Goal: Transaction & Acquisition: Download file/media

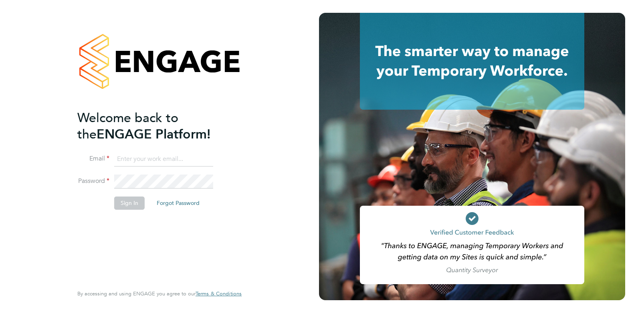
type input "emma@atmosrecruitment.com"
click at [128, 208] on button "Sign In" at bounding box center [129, 203] width 30 height 13
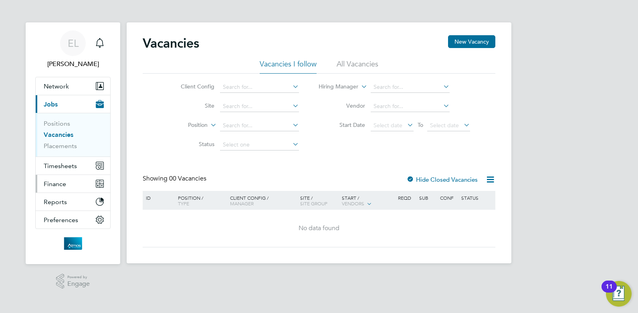
click at [56, 185] on span "Finance" at bounding box center [55, 184] width 22 height 8
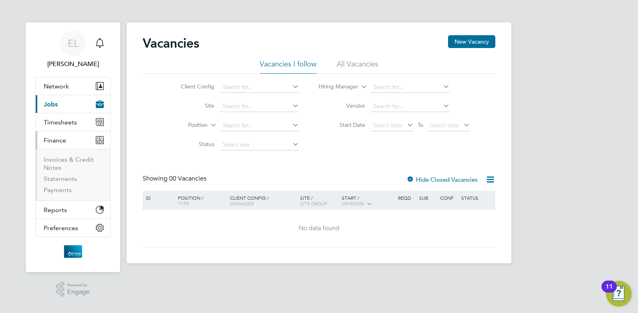
click at [59, 164] on li "Invoices & Credit Notes" at bounding box center [74, 165] width 60 height 19
click at [62, 163] on link "Invoices & Credit Notes" at bounding box center [69, 164] width 50 height 16
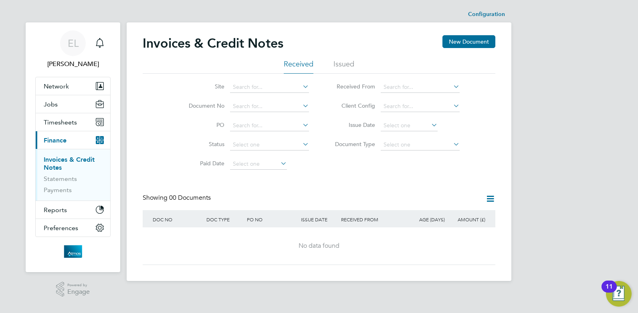
click at [343, 65] on li "Issued" at bounding box center [344, 66] width 21 height 14
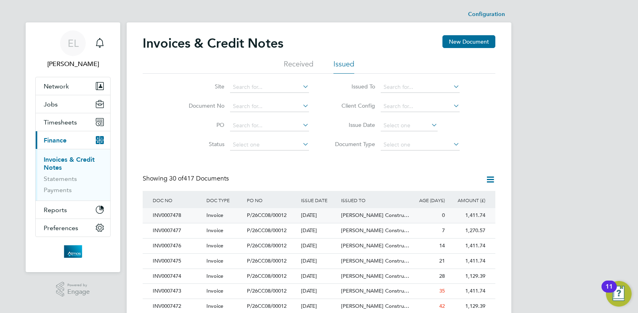
click at [172, 214] on div "INV0007478" at bounding box center [178, 215] width 54 height 15
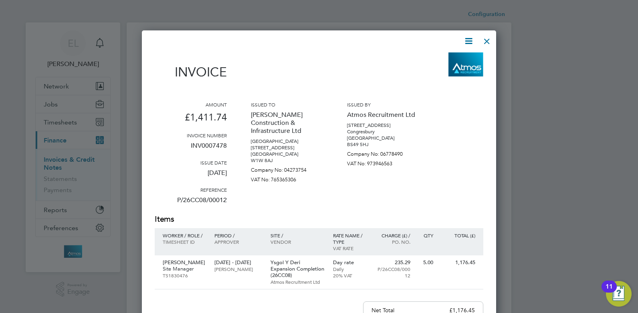
click at [468, 41] on icon at bounding box center [469, 41] width 10 height 10
click at [450, 62] on li "Download Invoice" at bounding box center [444, 60] width 55 height 11
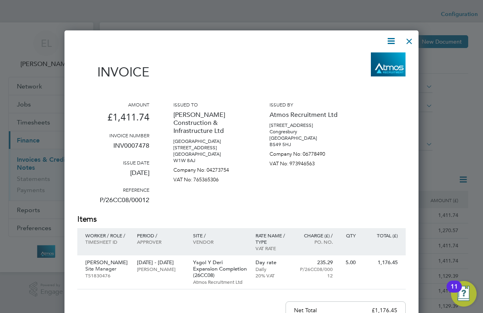
click at [409, 42] on div at bounding box center [409, 39] width 14 height 14
